Goal: Transaction & Acquisition: Purchase product/service

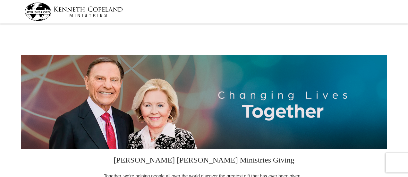
select select "FL"
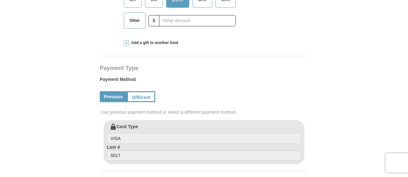
scroll to position [253, 0]
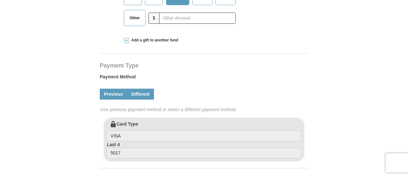
click at [141, 94] on link "Different" at bounding box center [140, 93] width 27 height 11
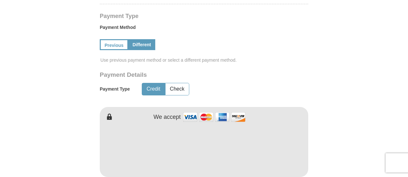
scroll to position [302, 0]
click at [179, 85] on button "Check" at bounding box center [176, 89] width 23 height 12
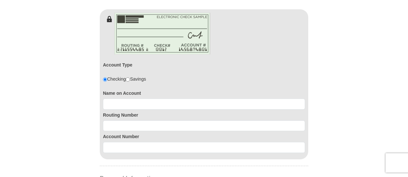
scroll to position [400, 0]
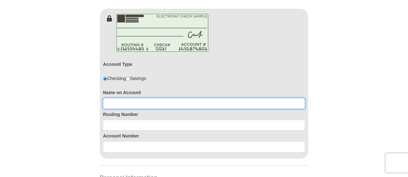
click at [117, 99] on input at bounding box center [204, 103] width 202 height 11
type input "[PERSON_NAME]`"
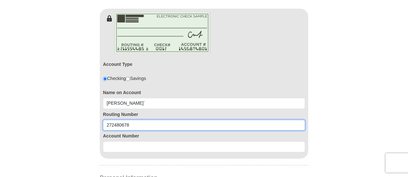
type input "272480678"
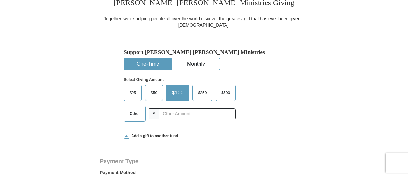
scroll to position [157, 0]
type input "2064809"
click at [170, 115] on input "text" at bounding box center [197, 113] width 77 height 11
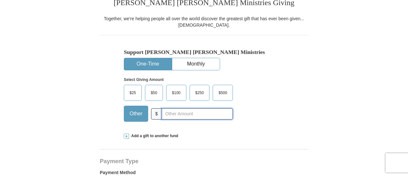
type input "1725.00"
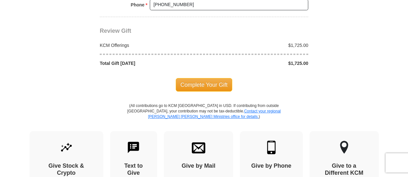
scroll to position [730, 0]
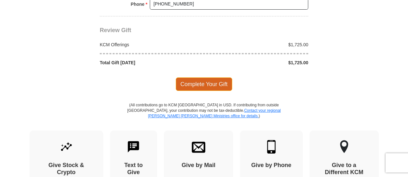
click at [197, 77] on span "Complete Your Gift" at bounding box center [204, 83] width 57 height 13
